Goal: Communication & Community: Answer question/provide support

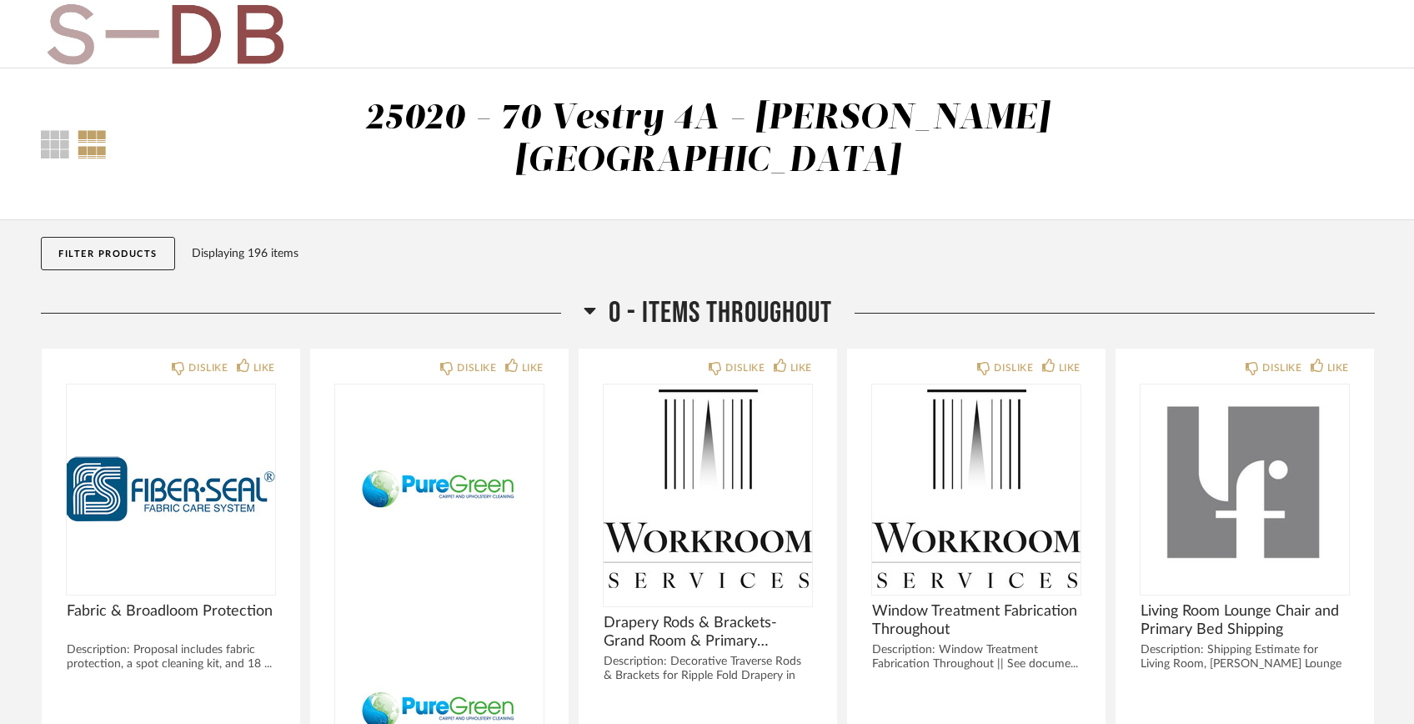
click at [98, 237] on button "Filter Products" at bounding box center [108, 253] width 134 height 33
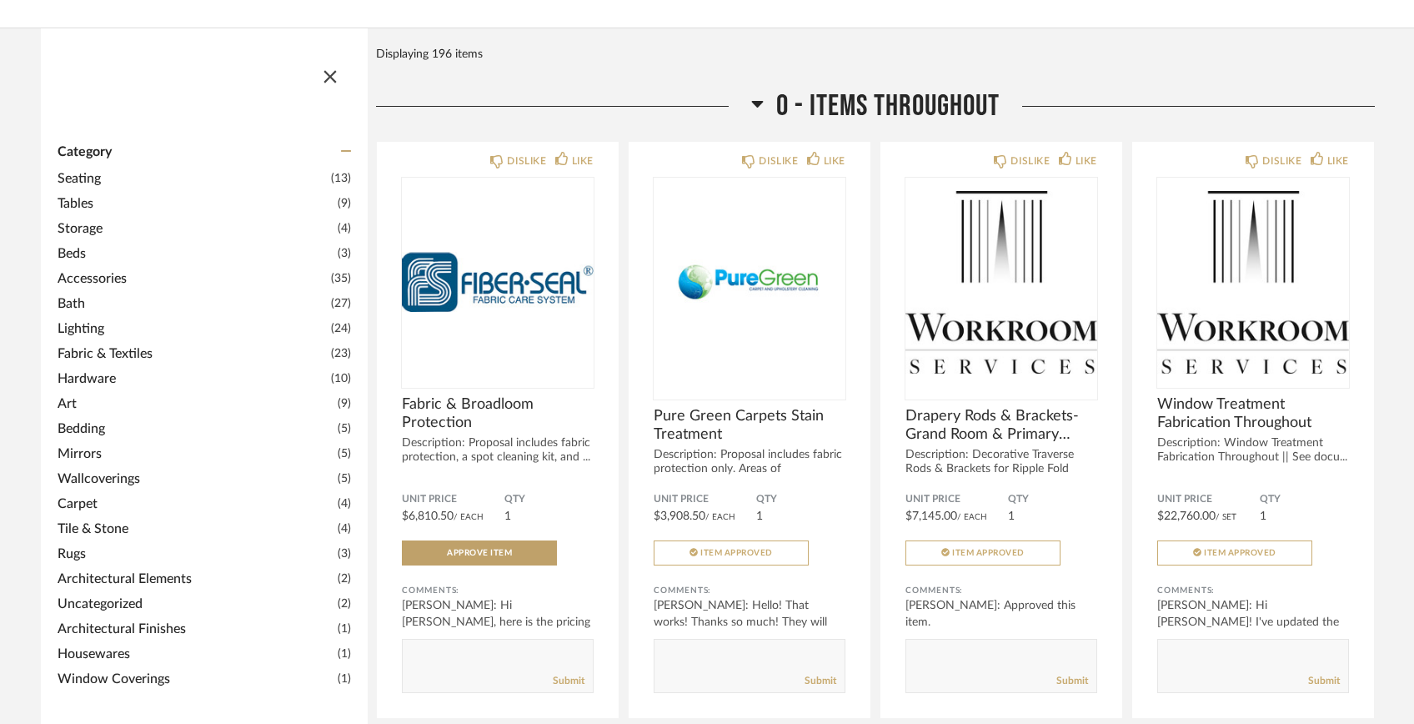
scroll to position [193, 0]
click at [327, 52] on span "button" at bounding box center [330, 72] width 40 height 40
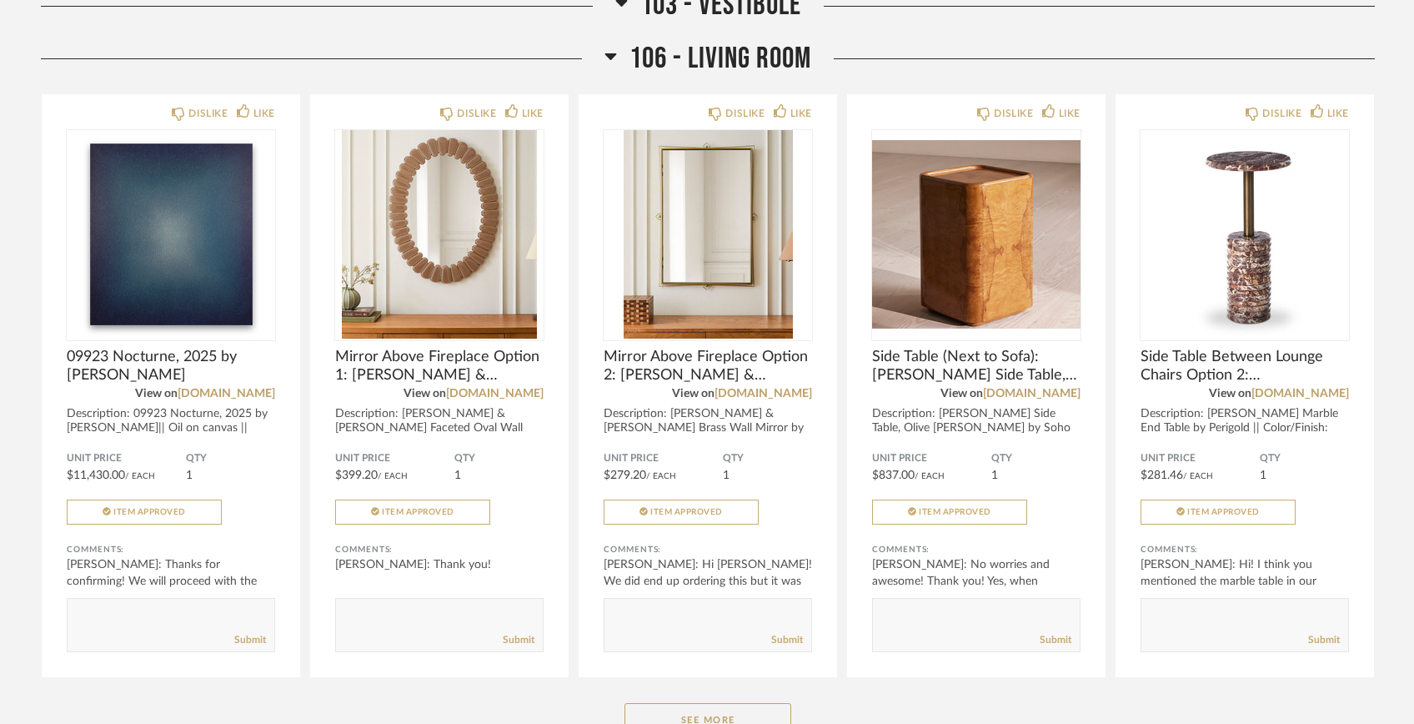
scroll to position [3031, 0]
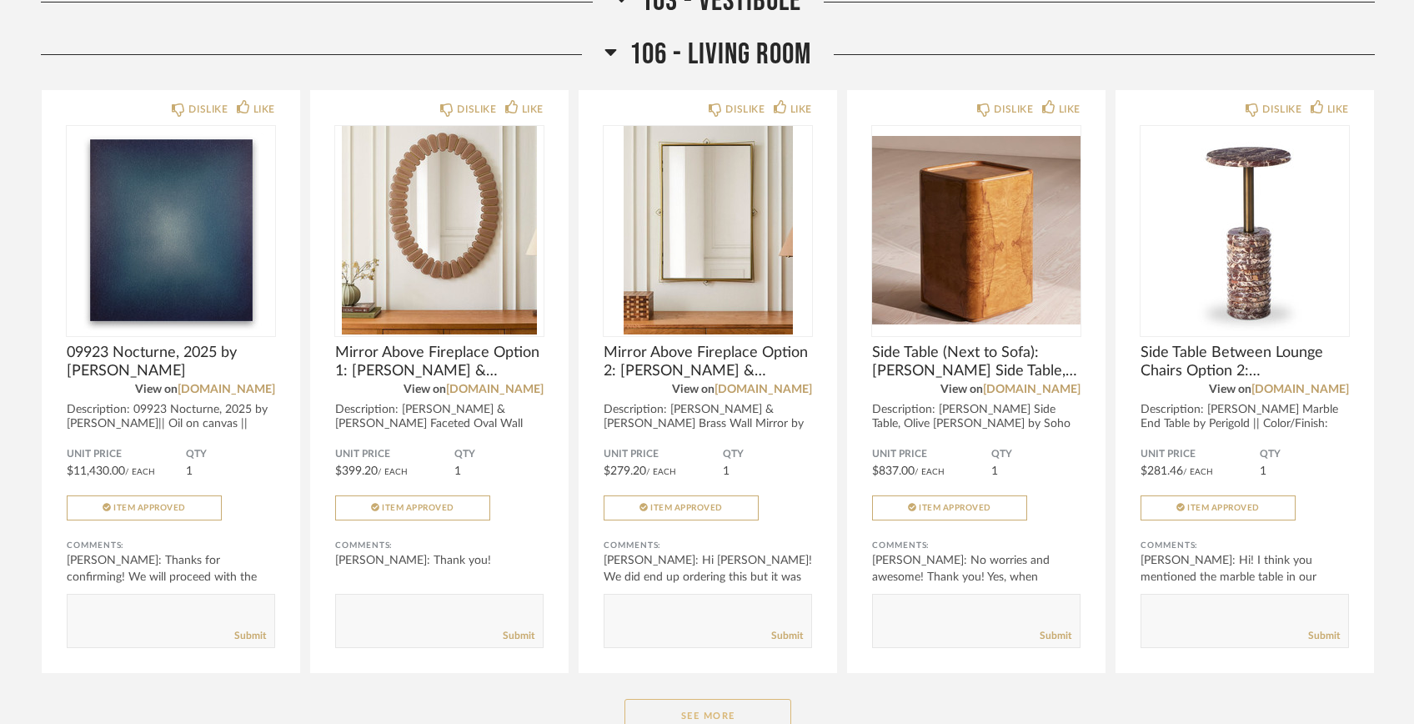
click at [682, 699] on button "See More" at bounding box center [708, 715] width 167 height 33
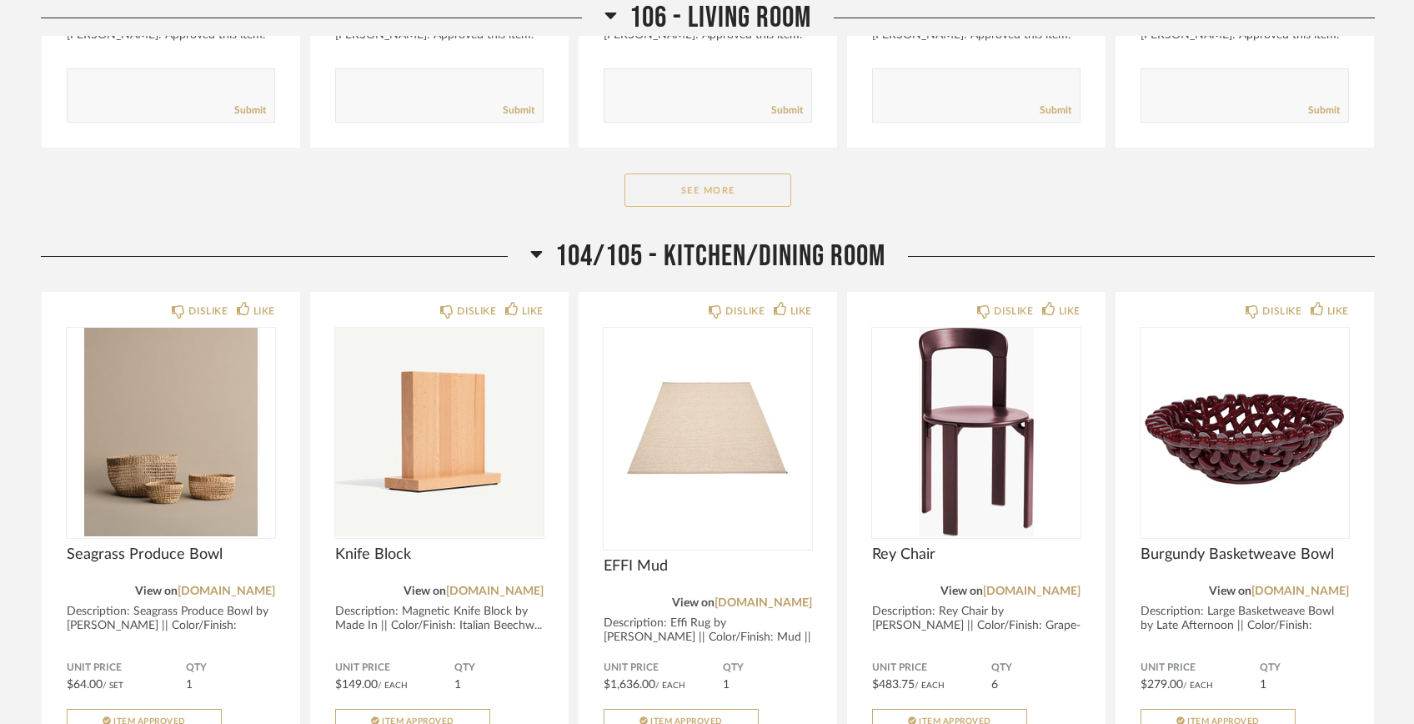
scroll to position [6209, 0]
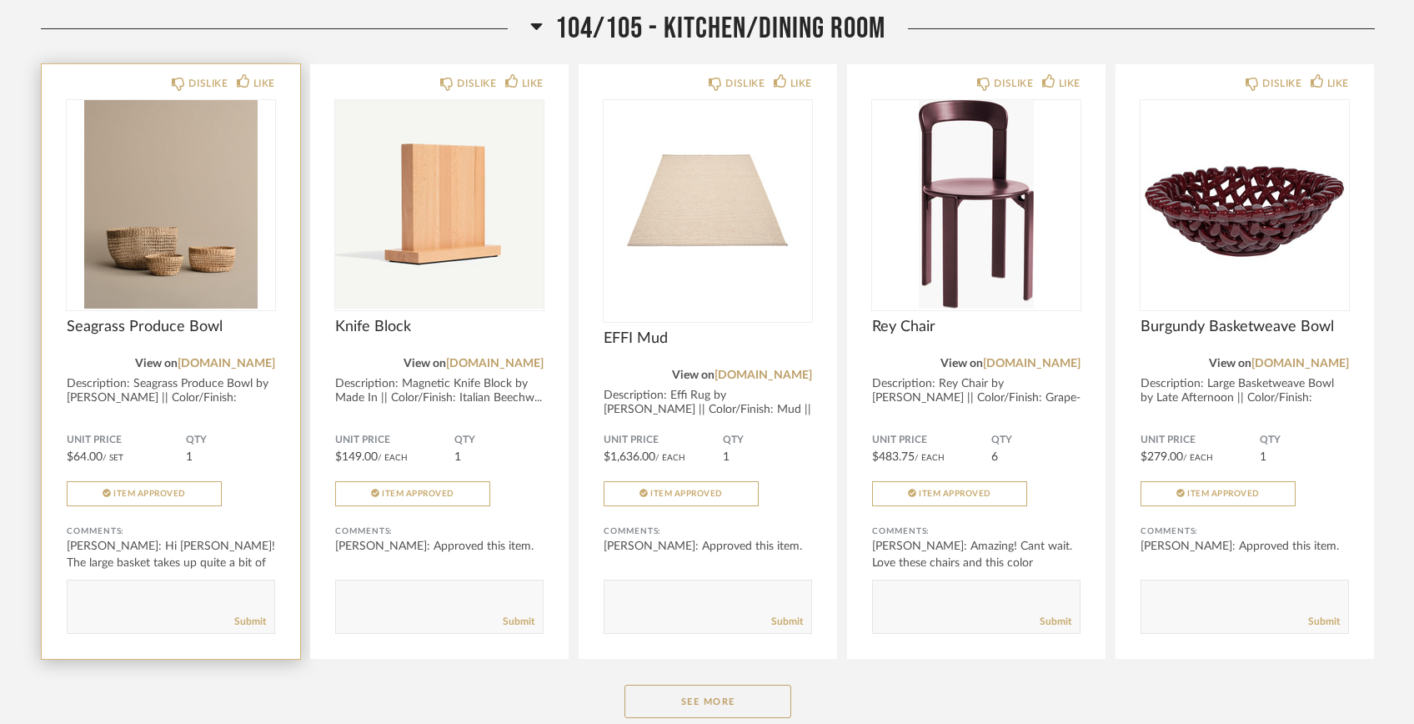
click at [155, 588] on textarea at bounding box center [171, 599] width 207 height 23
type textarea "Hi [PERSON_NAME]! Following up here just to make sure I don't miss the return w…"
click at [260, 610] on div "Submit" at bounding box center [171, 621] width 207 height 23
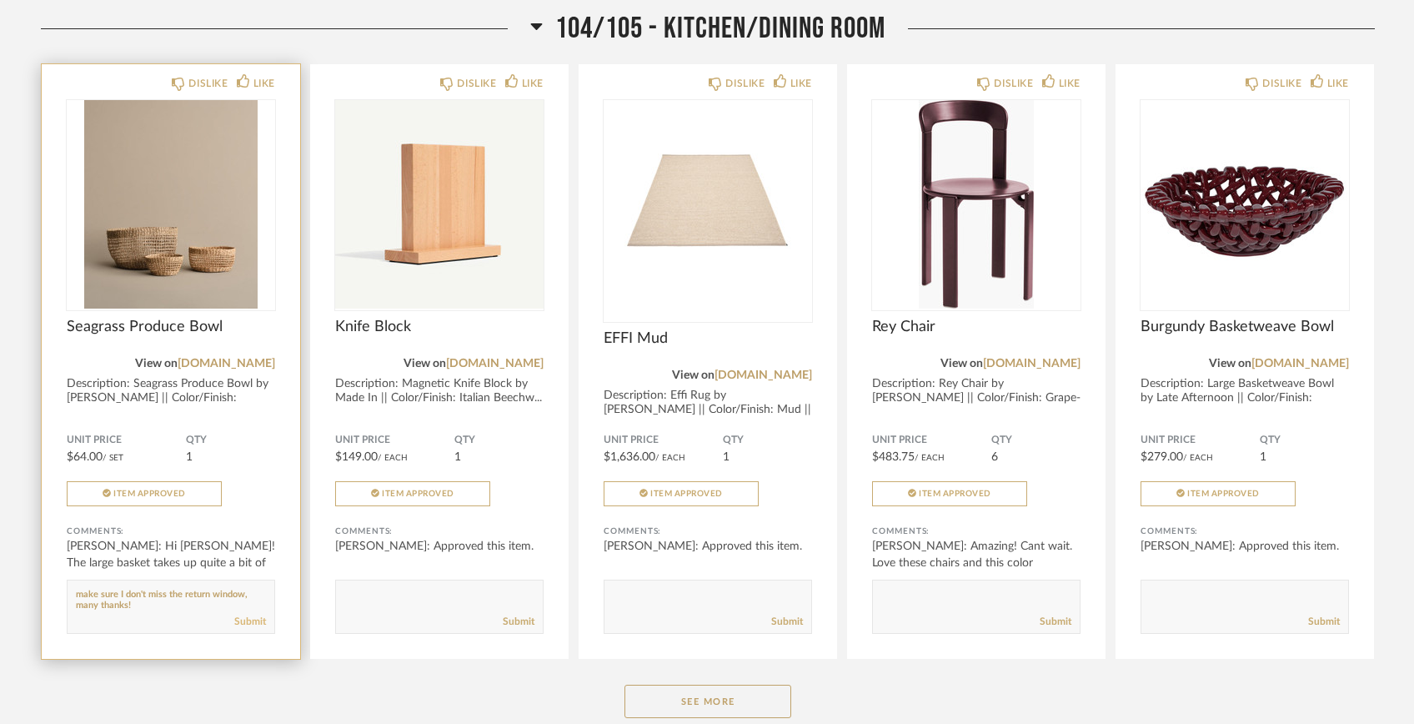
click at [259, 615] on link "Submit" at bounding box center [250, 622] width 32 height 14
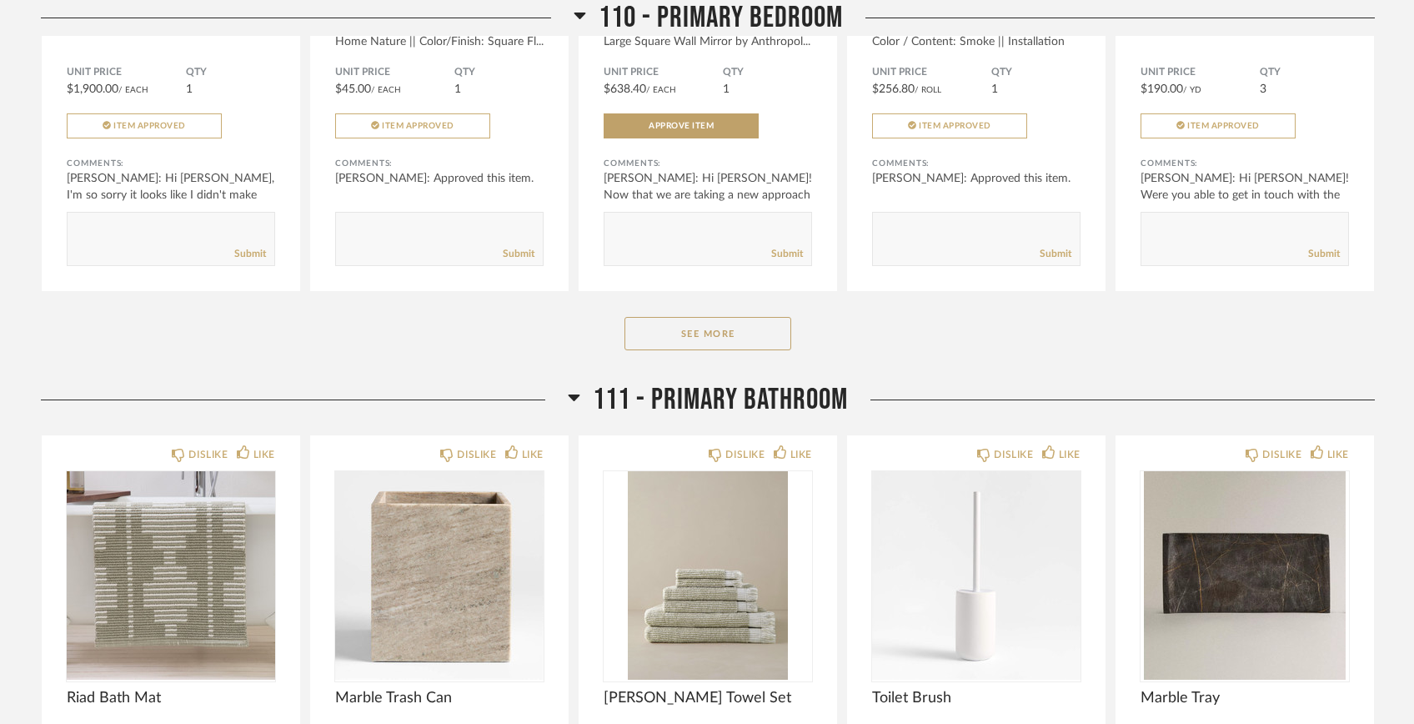
scroll to position [8176, 0]
